Goal: Navigation & Orientation: Find specific page/section

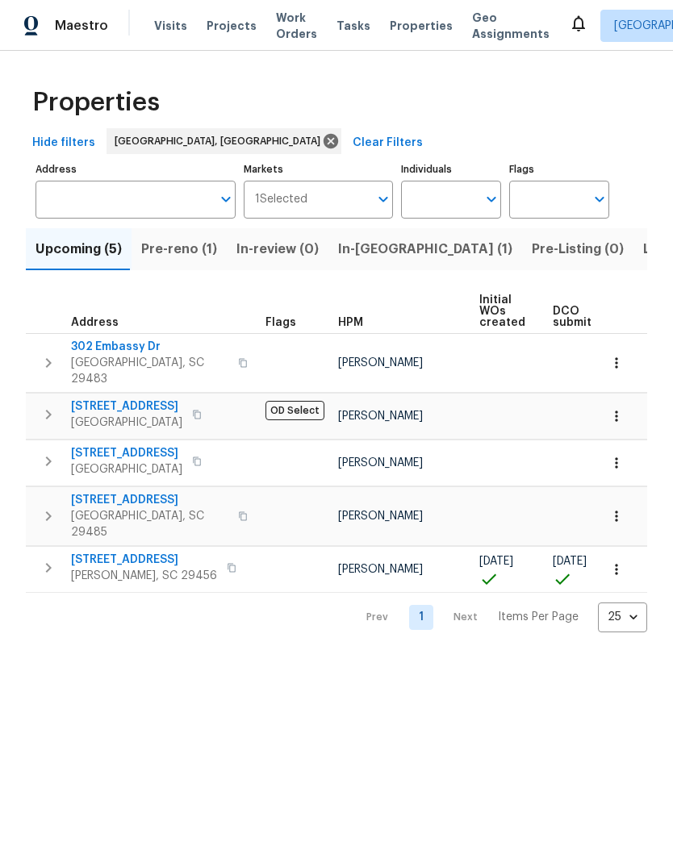
click at [171, 249] on span "Pre-reno (1)" at bounding box center [179, 249] width 76 height 23
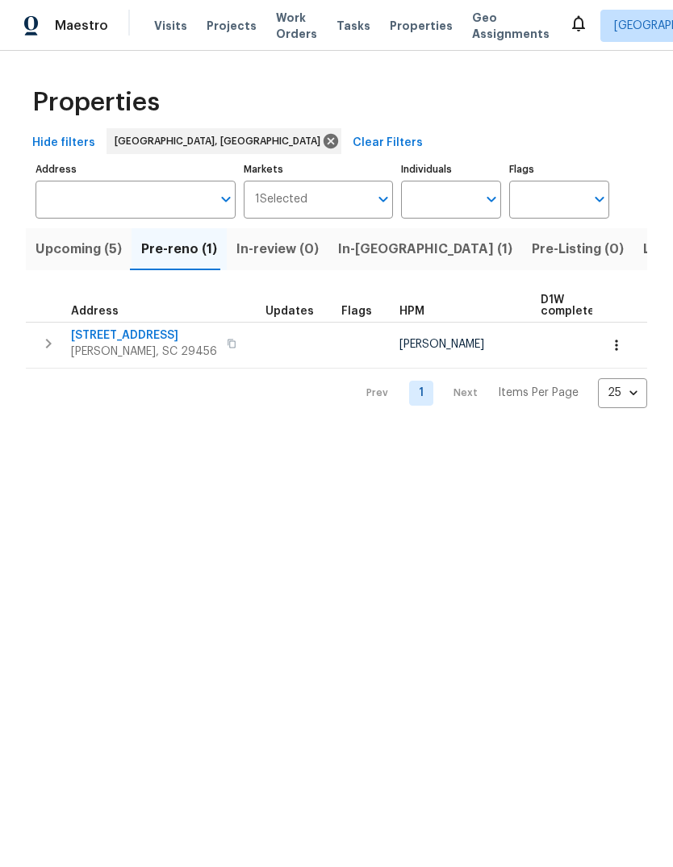
click at [90, 251] on span "Upcoming (5)" at bounding box center [78, 249] width 86 height 23
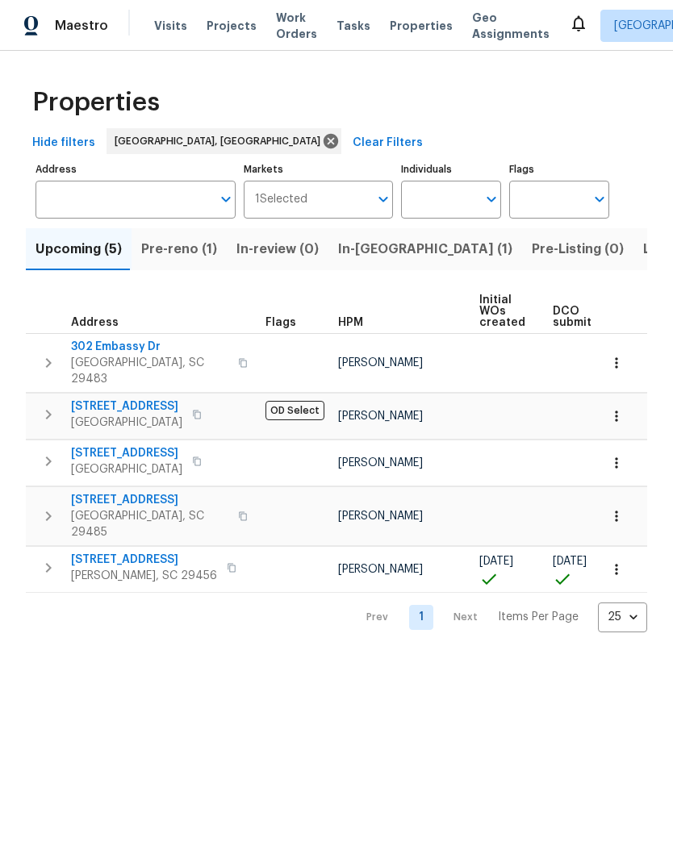
click at [643, 251] on span "Listed (8)" at bounding box center [673, 249] width 61 height 23
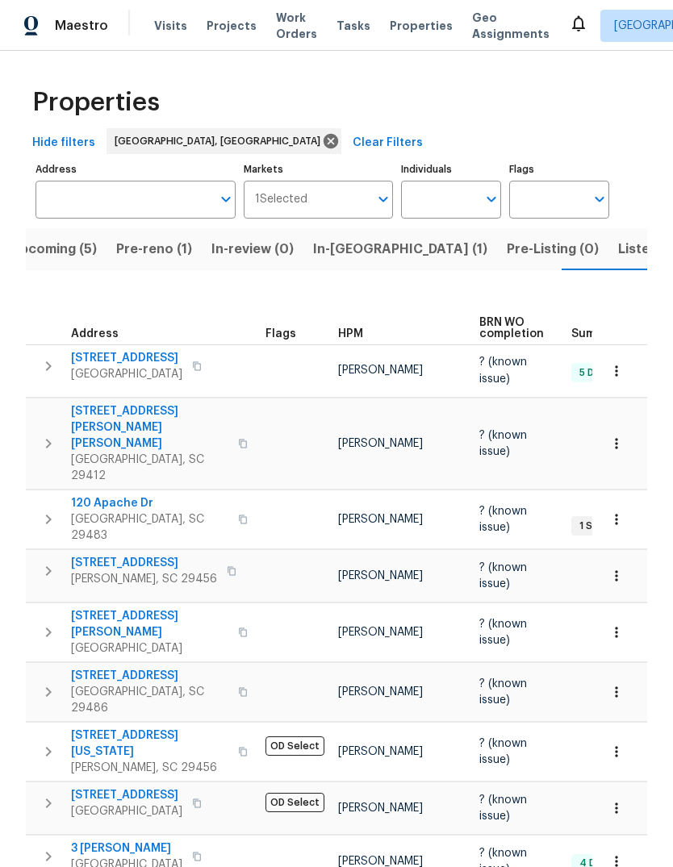
click at [608, 228] on button "Listed (8)" at bounding box center [648, 249] width 81 height 42
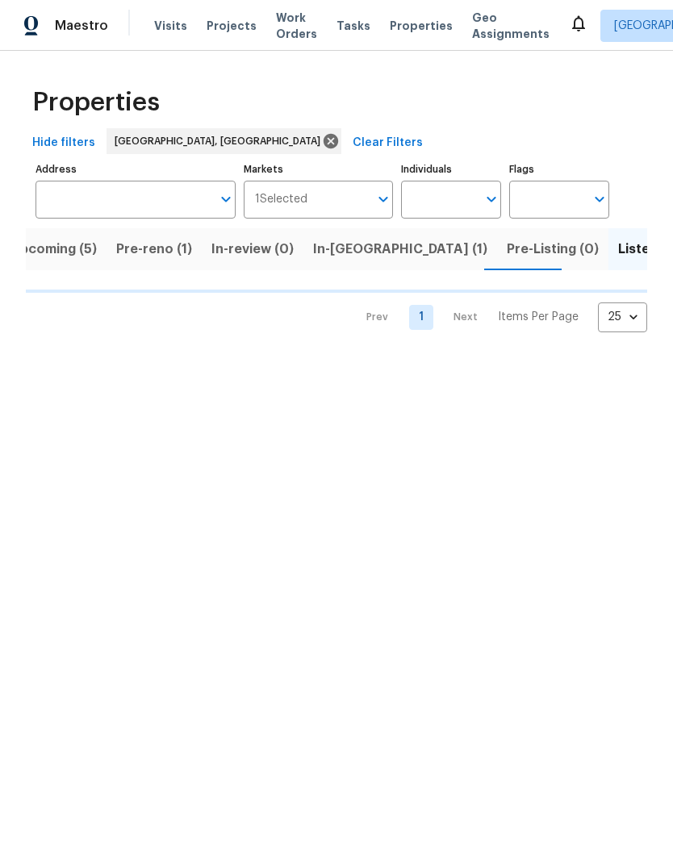
click at [81, 234] on button "Upcoming (5)" at bounding box center [54, 249] width 106 height 42
